Goal: Task Accomplishment & Management: Complete application form

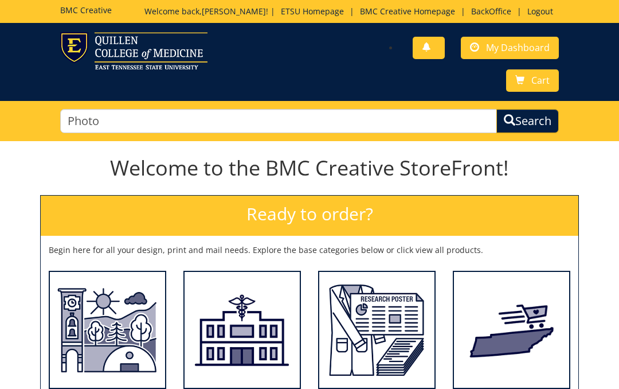
type input "Photo"
click at [526, 115] on button "Search" at bounding box center [527, 121] width 62 height 25
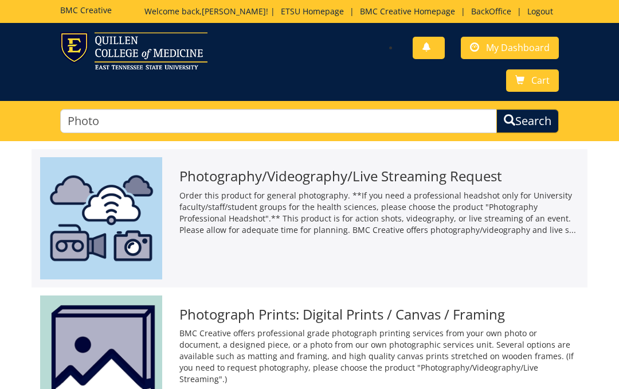
click at [481, 169] on h3 "Photography/Videography/Live Streaming Request" at bounding box center [379, 176] width 400 height 15
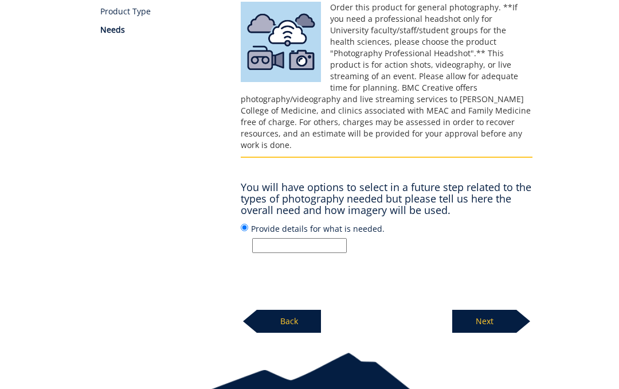
scroll to position [208, 0]
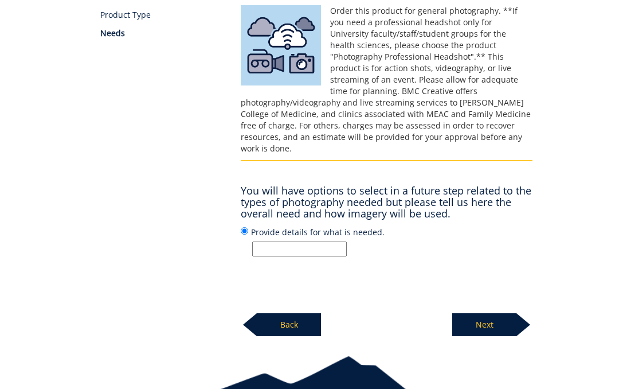
click at [300, 241] on input "Provide details for what is needed." at bounding box center [299, 248] width 95 height 15
type input "9"
click at [479, 313] on p "Next" at bounding box center [484, 324] width 64 height 23
